Goal: Information Seeking & Learning: Understand process/instructions

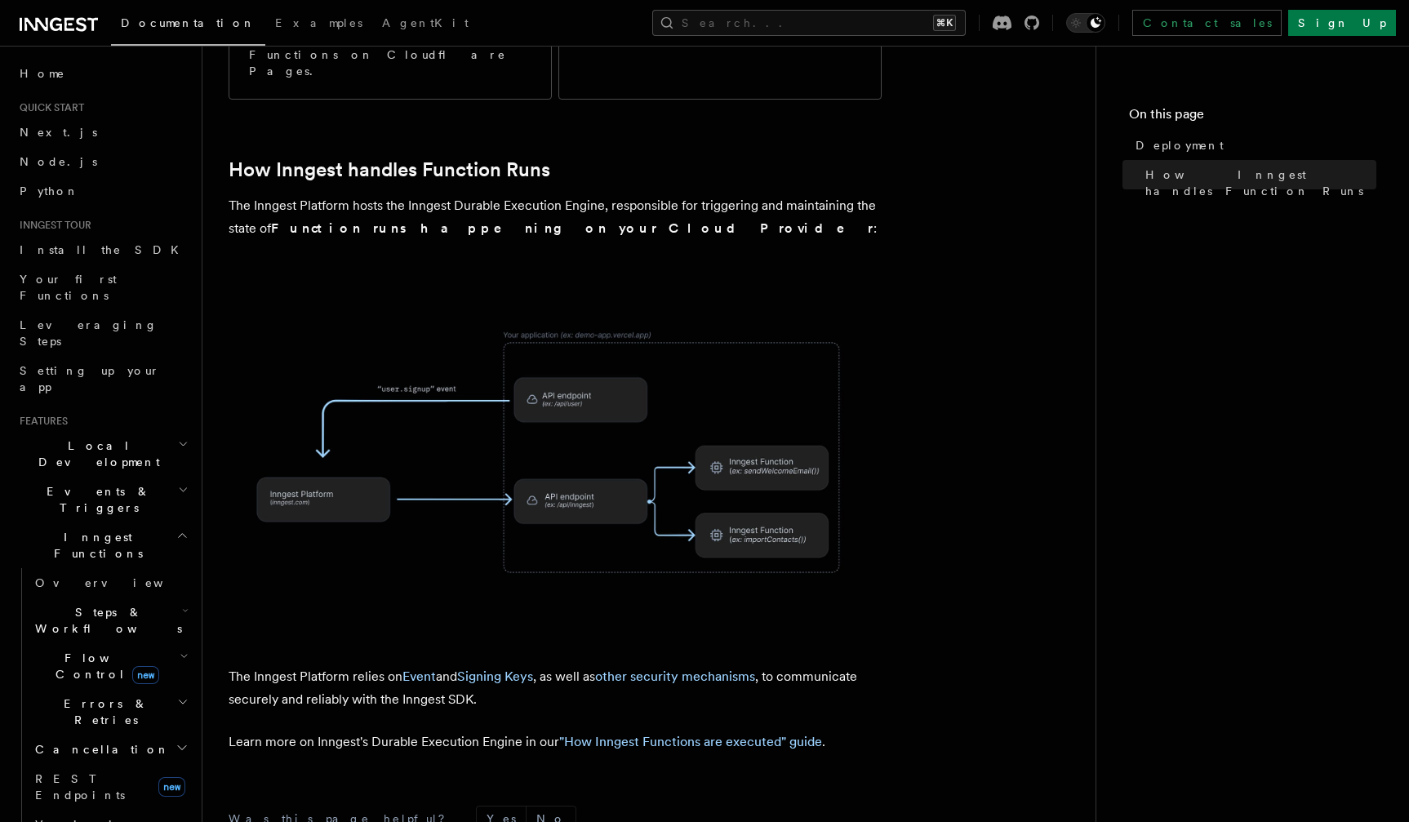
click at [1063, 185] on article "Platform Deployment Moving to production requires deploying your Inngest Functi…" at bounding box center [649, 372] width 841 height 1410
click at [1107, 61] on nav "On this page Deployment How Inngest handles Function Runs" at bounding box center [1251, 434] width 313 height 776
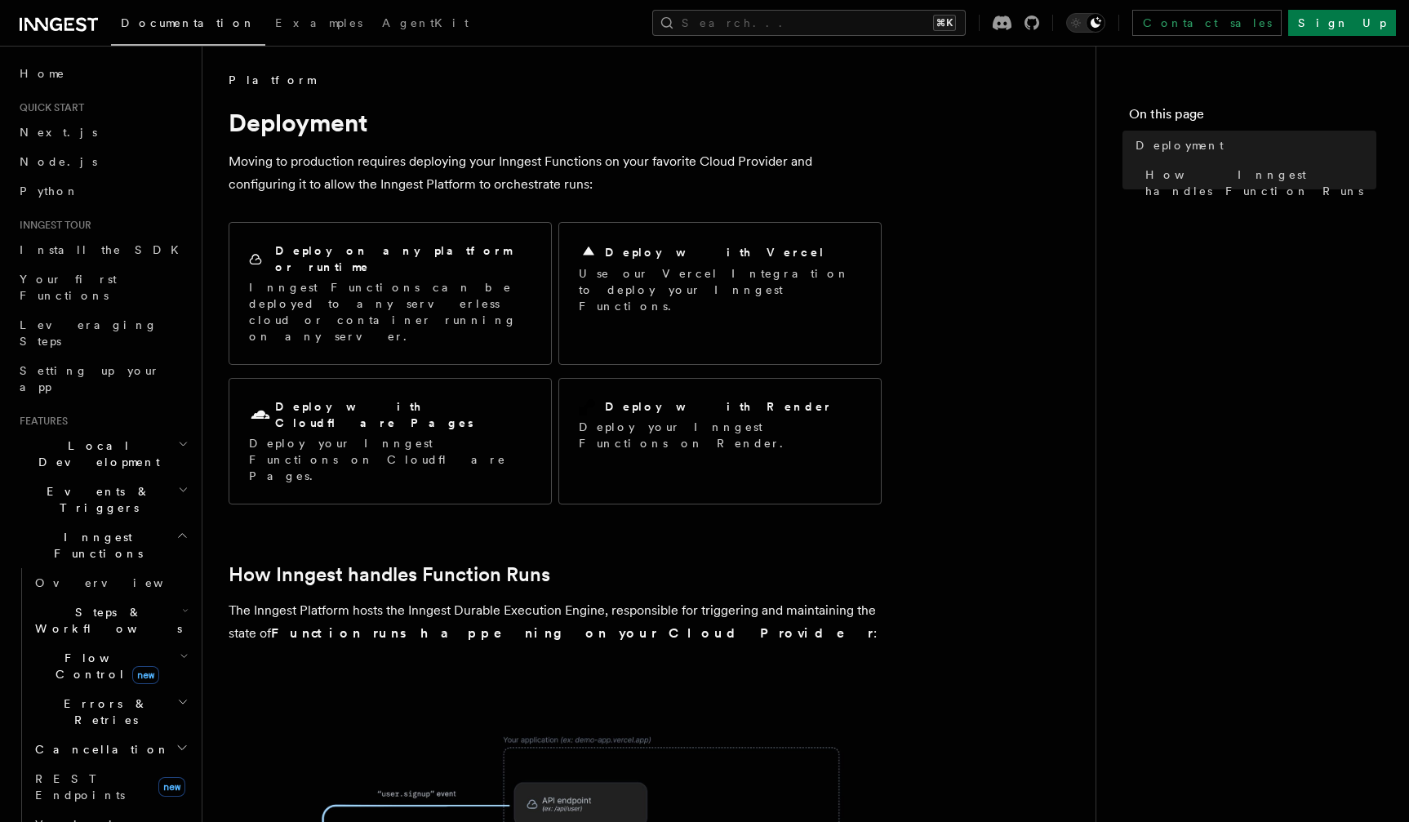
click at [1170, 273] on nav "On this page Deployment How Inngest handles Function Runs" at bounding box center [1251, 434] width 313 height 776
click at [748, 17] on div "Search... ⌘K Contact sales Sign Up" at bounding box center [956, 23] width 878 height 26
click at [1270, 346] on nav "On this page Deployment How Inngest handles Function Runs" at bounding box center [1251, 434] width 313 height 776
click at [1173, 517] on nav "On this page Deployment How Inngest handles Function Runs" at bounding box center [1251, 434] width 313 height 776
click at [1193, 593] on nav "On this page Deployment How Inngest handles Function Runs" at bounding box center [1251, 434] width 313 height 776
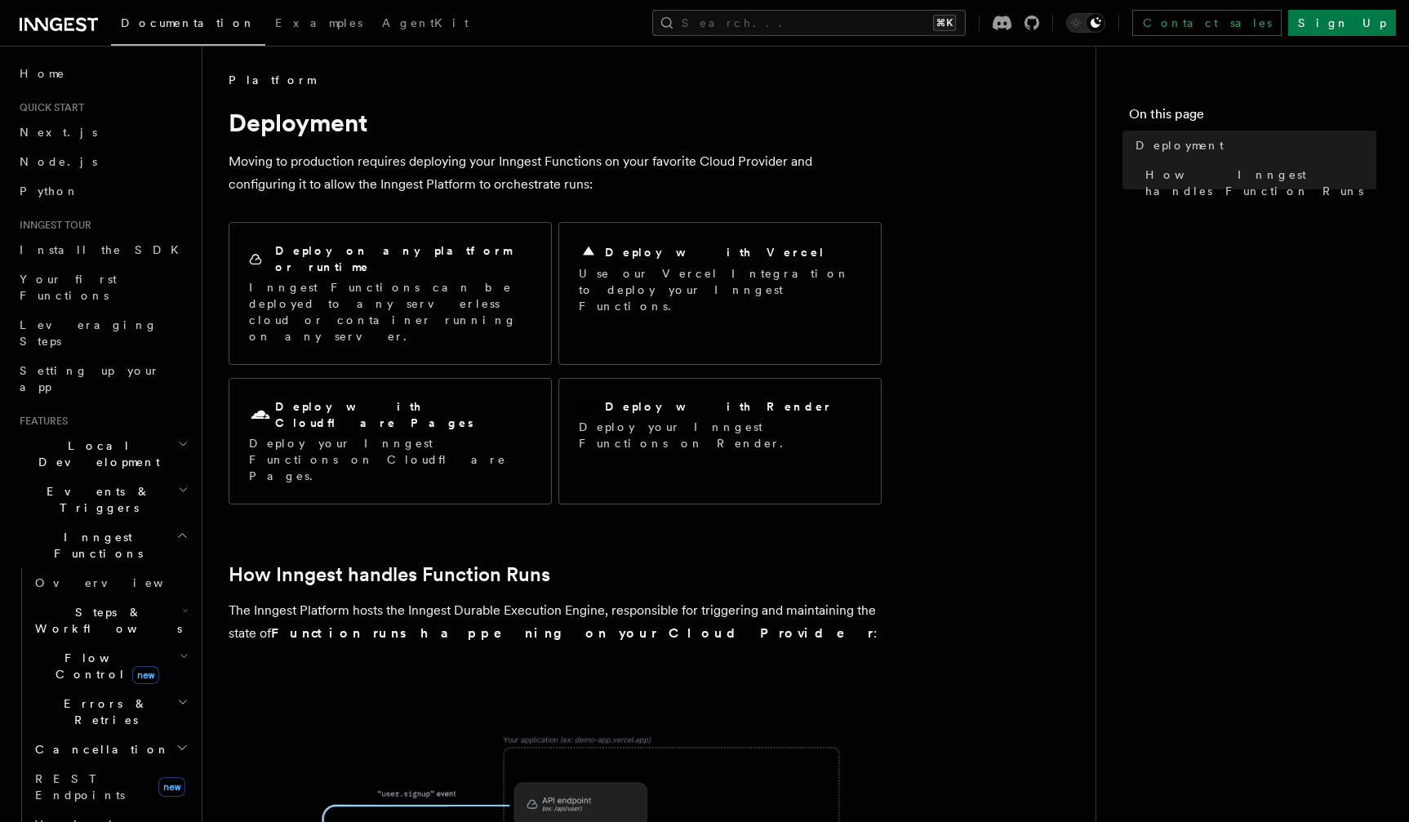
click at [750, 18] on div "Search... ⌘K Contact sales Sign Up" at bounding box center [956, 23] width 878 height 26
click at [1074, 107] on main "Platform Deployment Moving to production requires deploying your Inngest Functi…" at bounding box center [662, 764] width 867 height 1436
click at [1041, 185] on article "Platform Deployment Moving to production requires deploying your Inngest Functi…" at bounding box center [649, 777] width 841 height 1410
click at [1181, 401] on nav "On this page Deployment How Inngest handles Function Runs" at bounding box center [1251, 434] width 313 height 776
click at [1165, 342] on nav "On this page Deployment How Inngest handles Function Runs" at bounding box center [1251, 434] width 313 height 776
